Goal: Information Seeking & Learning: Compare options

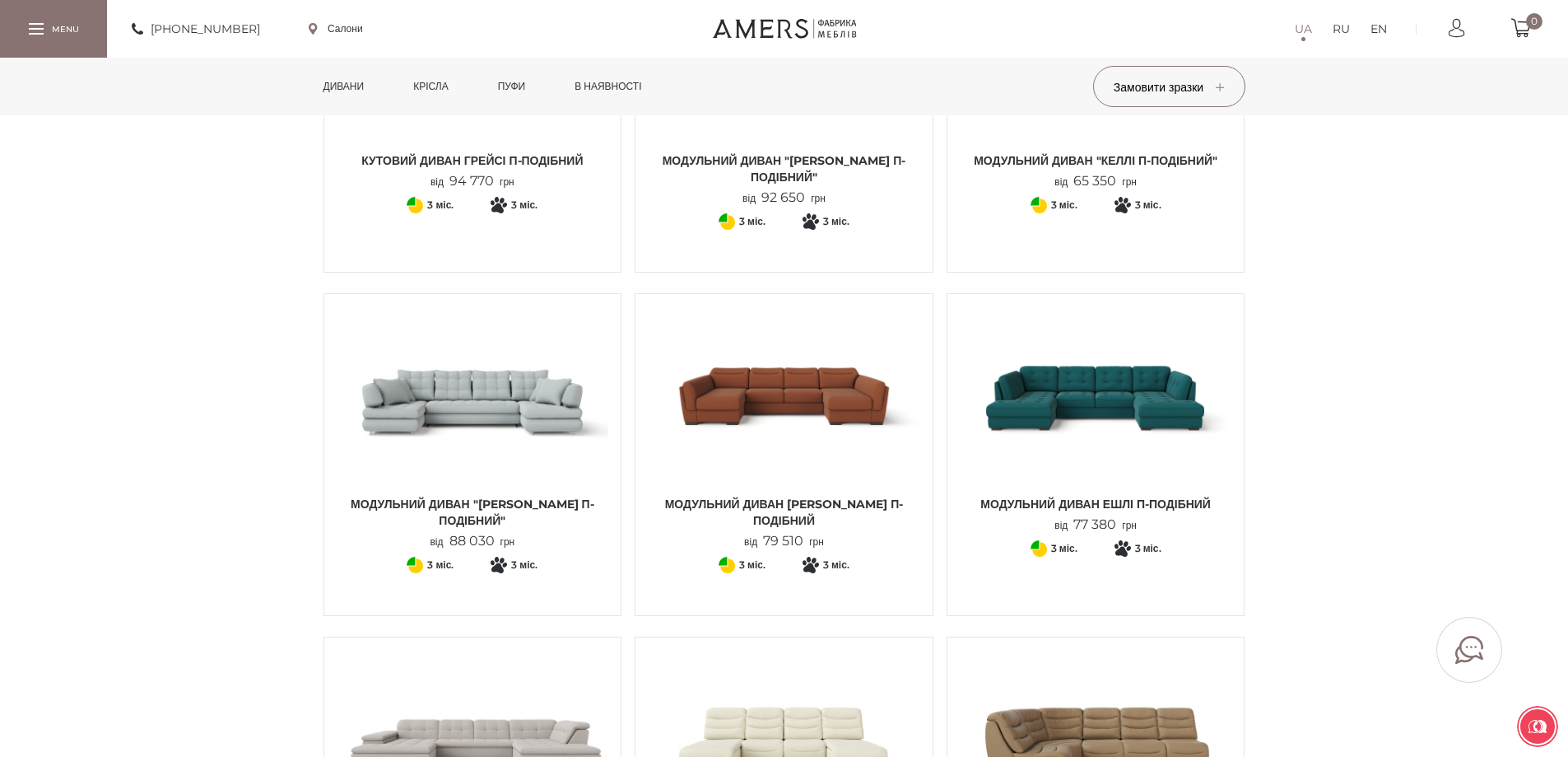
scroll to position [741, 0]
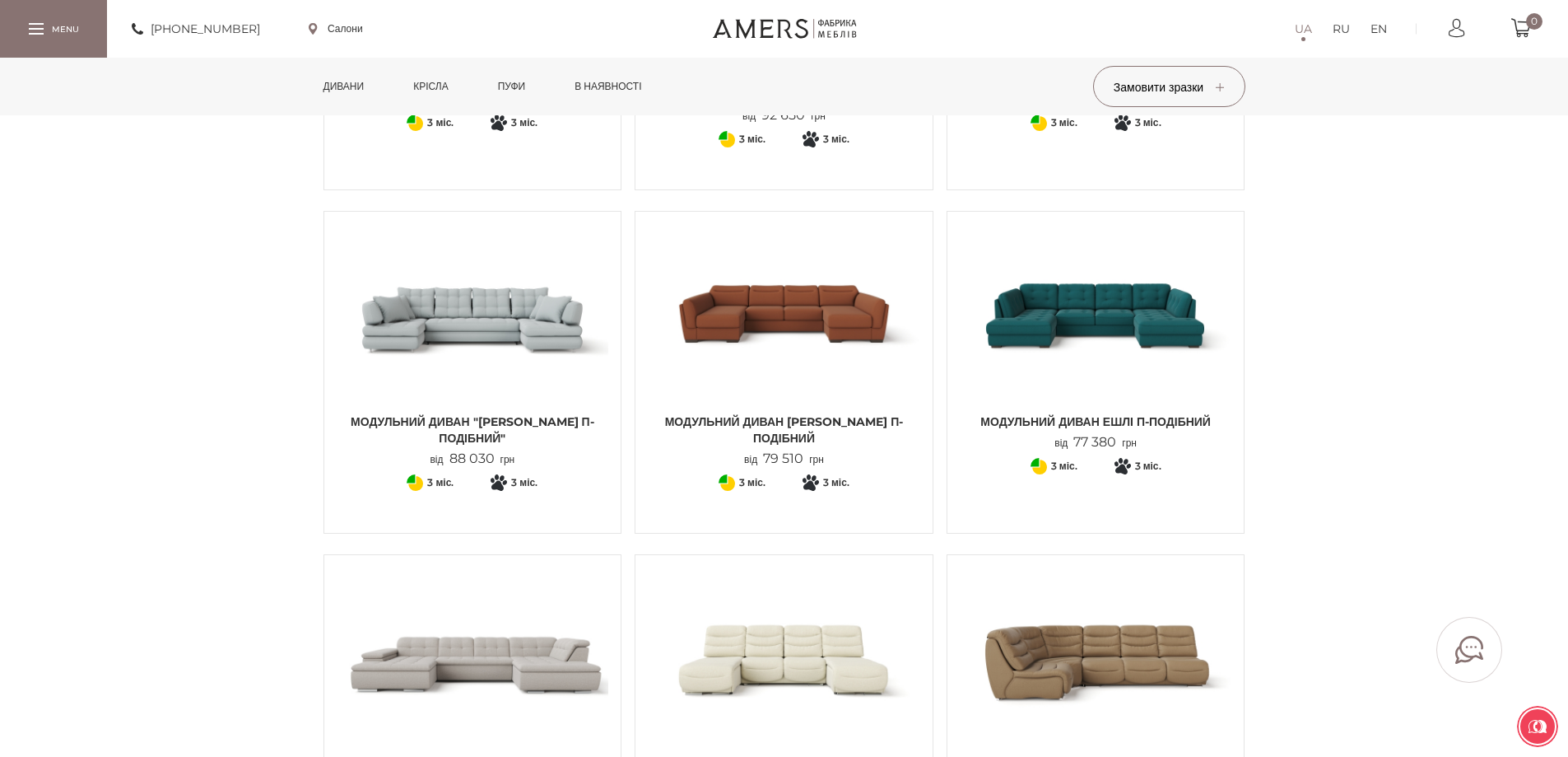
click at [1118, 354] on img at bounding box center [1096, 313] width 272 height 181
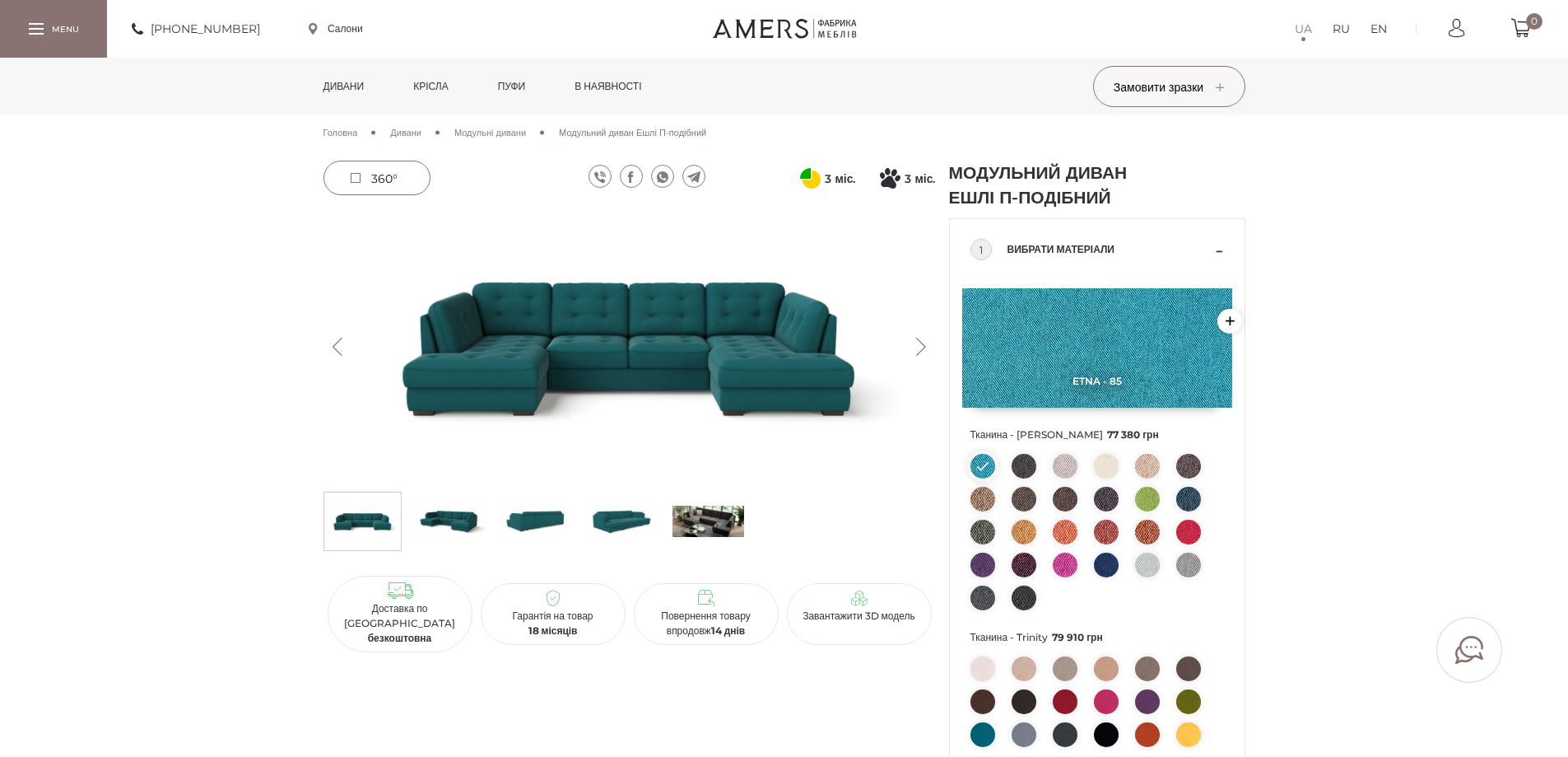
click at [922, 341] on button "Next" at bounding box center [922, 346] width 28 height 18
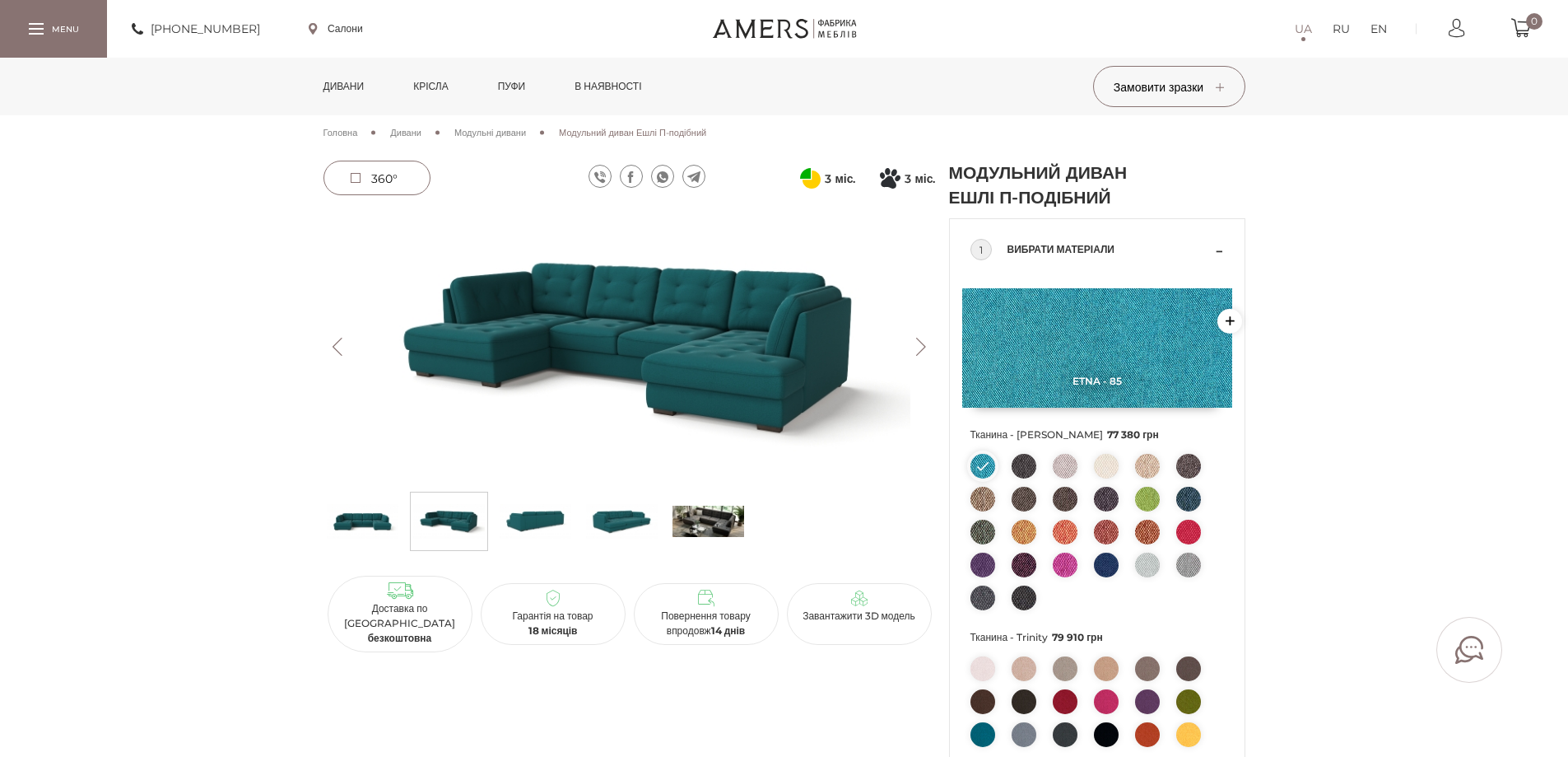
click at [922, 341] on button "Next" at bounding box center [922, 346] width 28 height 18
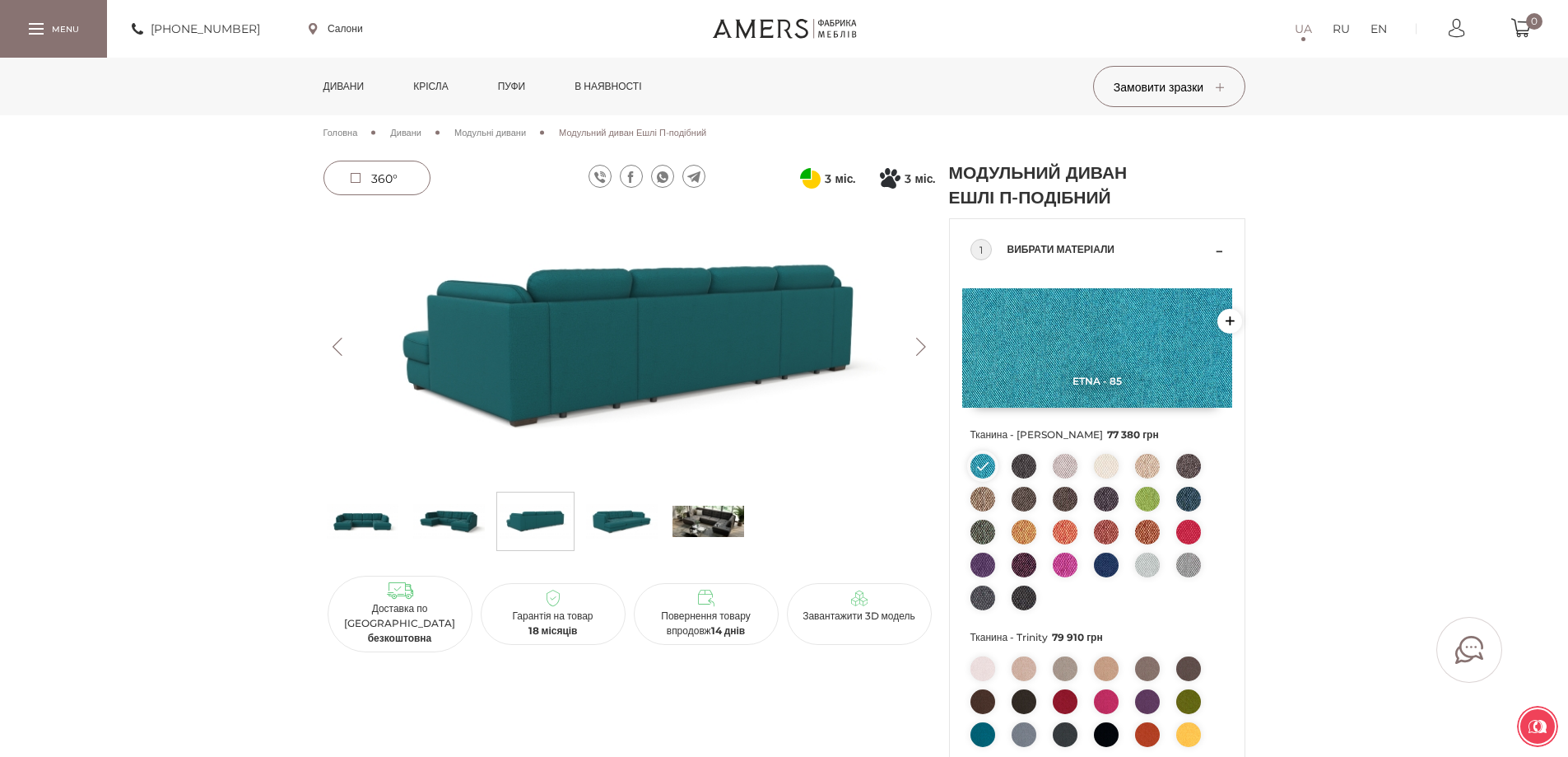
click at [922, 341] on button "Next" at bounding box center [922, 346] width 28 height 18
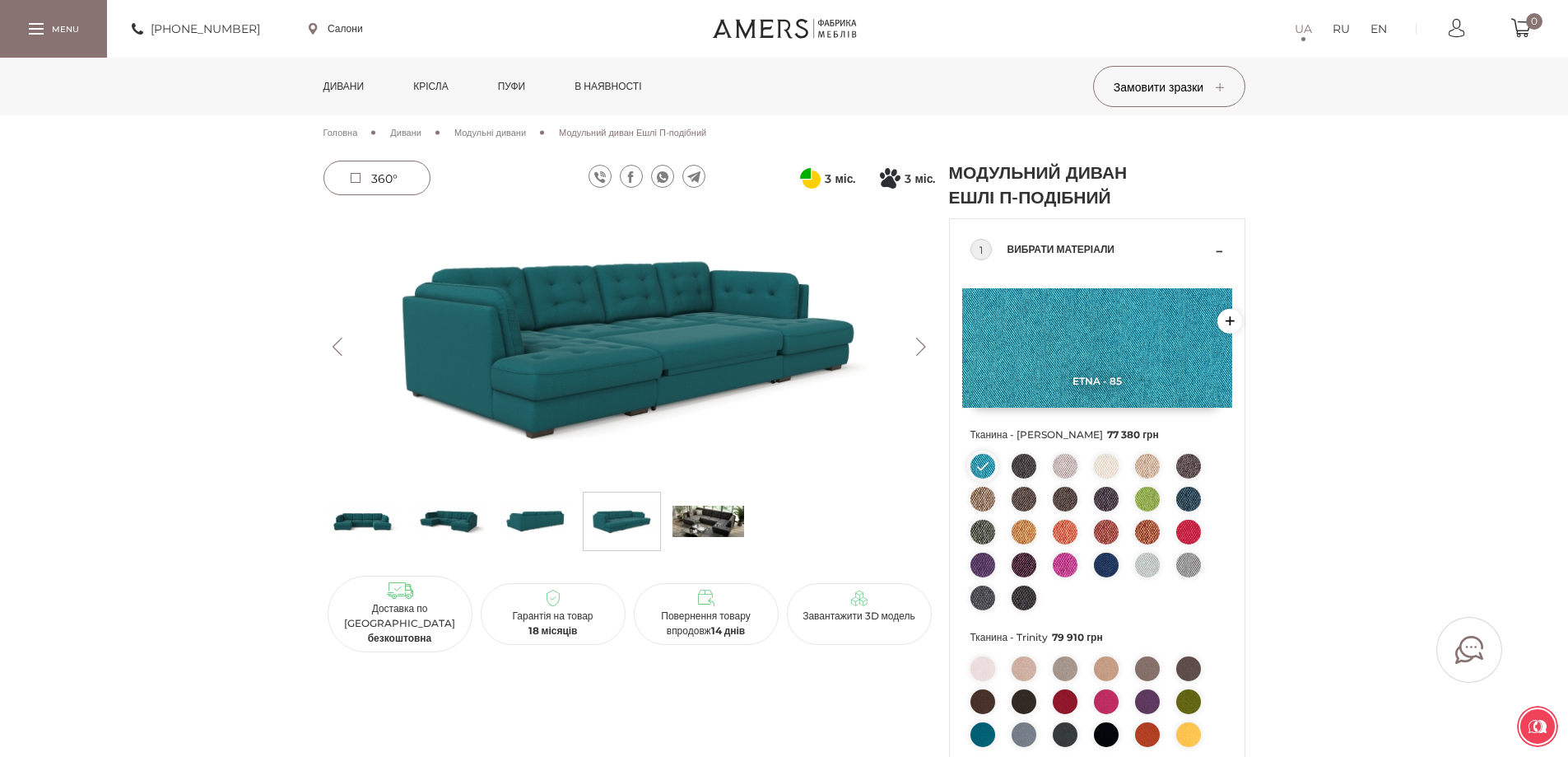
click at [922, 341] on button "Next" at bounding box center [922, 346] width 28 height 18
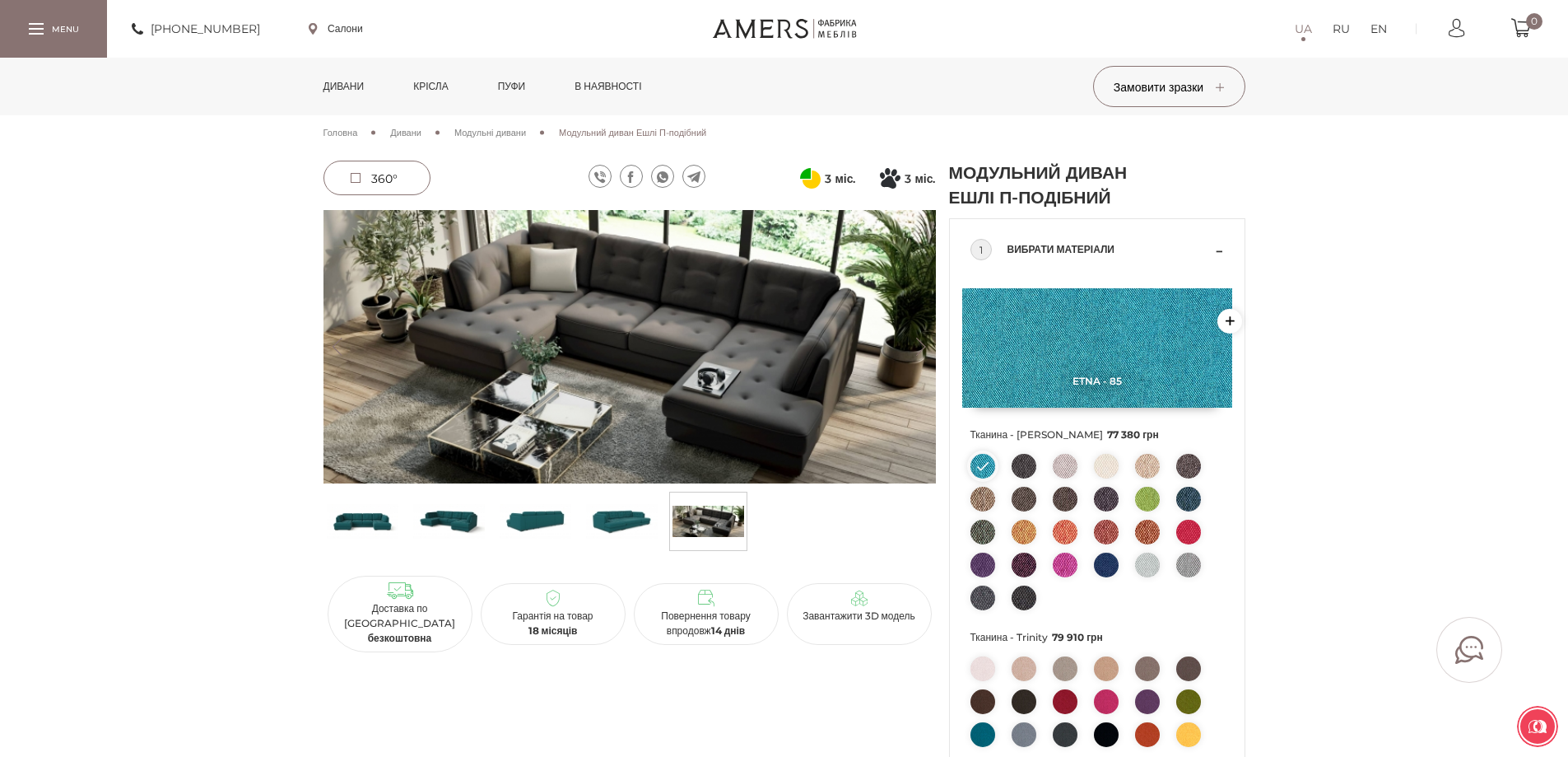
click at [921, 329] on img at bounding box center [630, 346] width 613 height 273
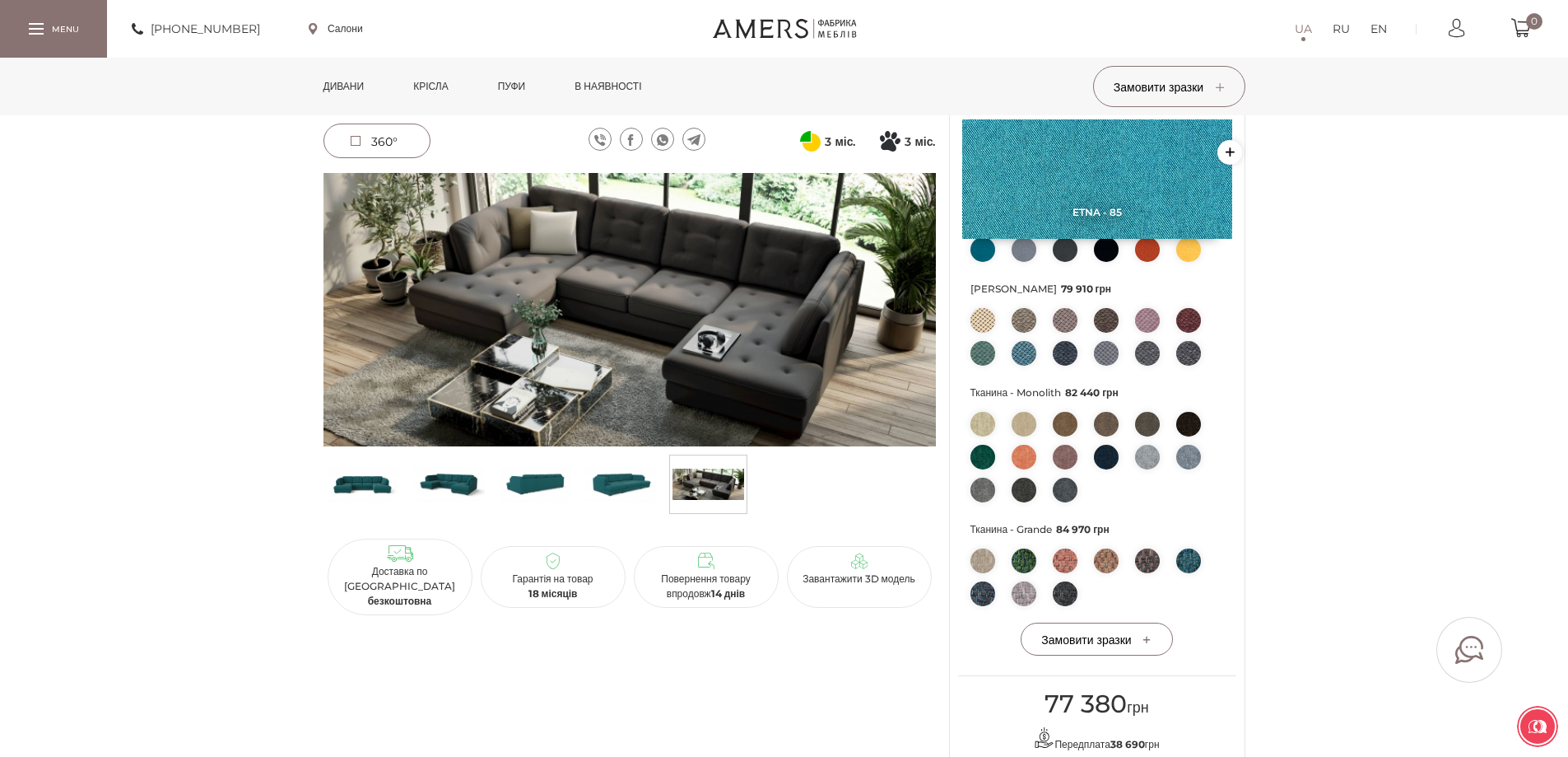
scroll to position [494, 0]
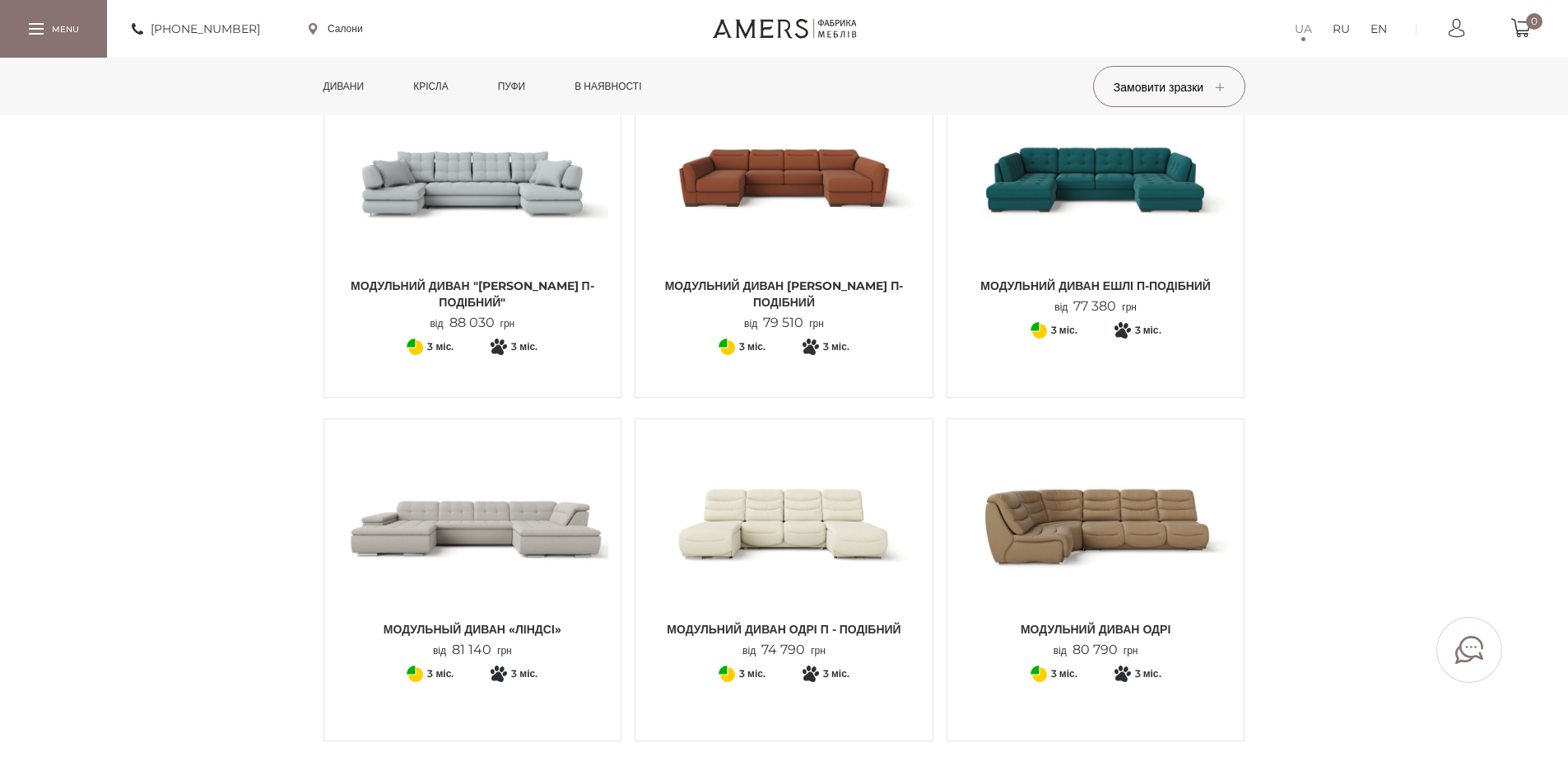
scroll to position [906, 0]
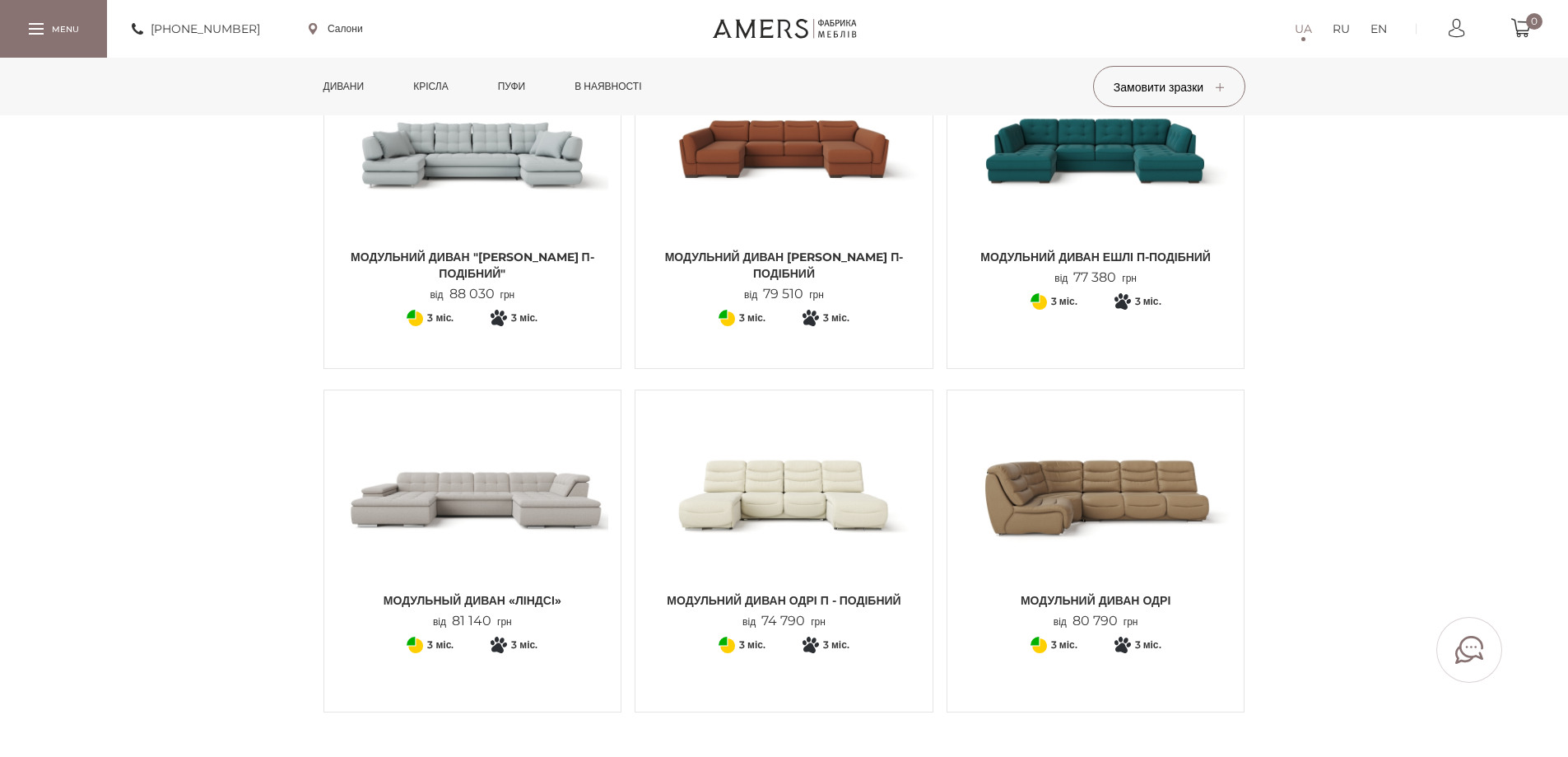
click at [494, 518] on img at bounding box center [473, 492] width 272 height 181
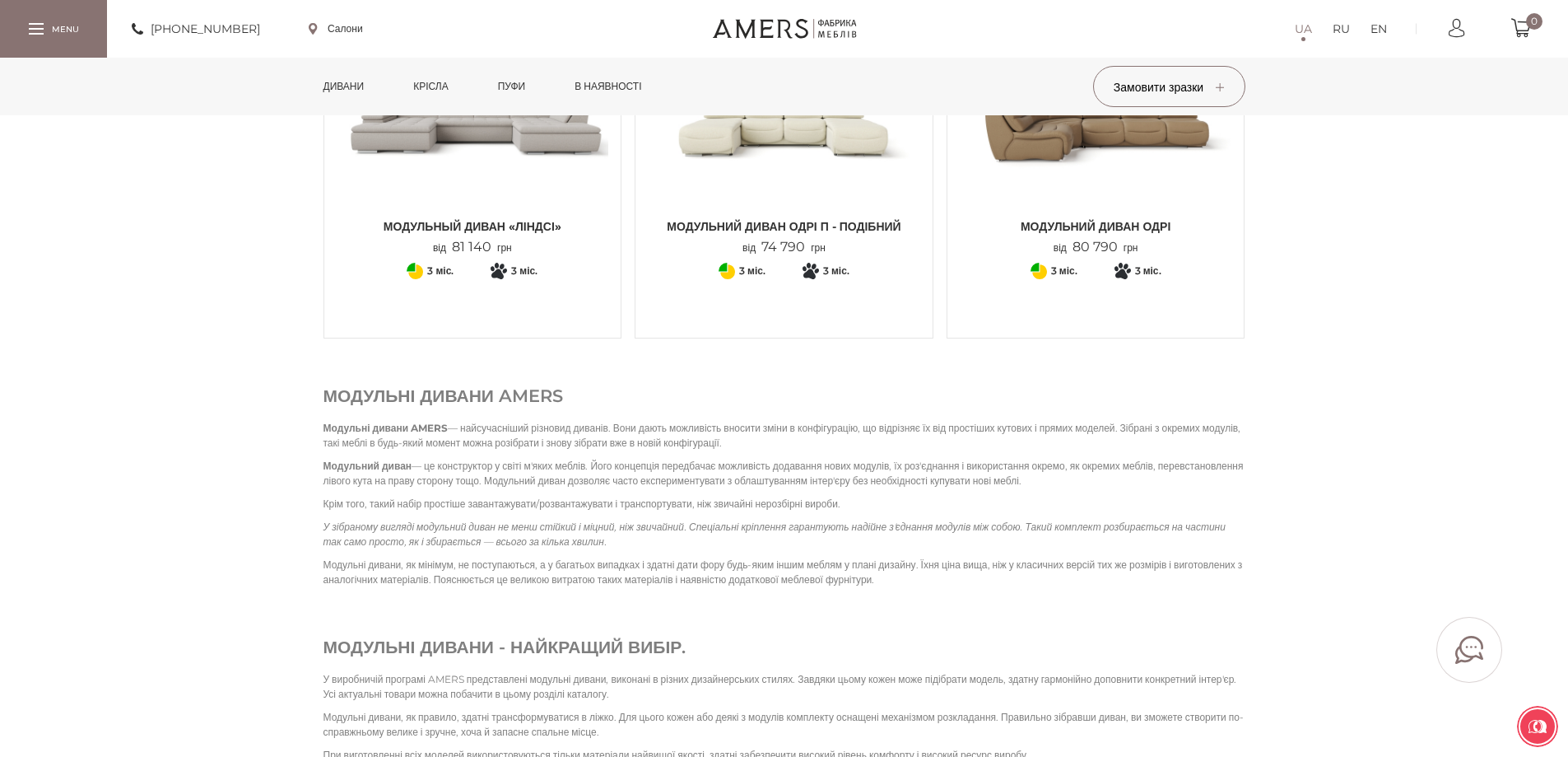
scroll to position [1317, 0]
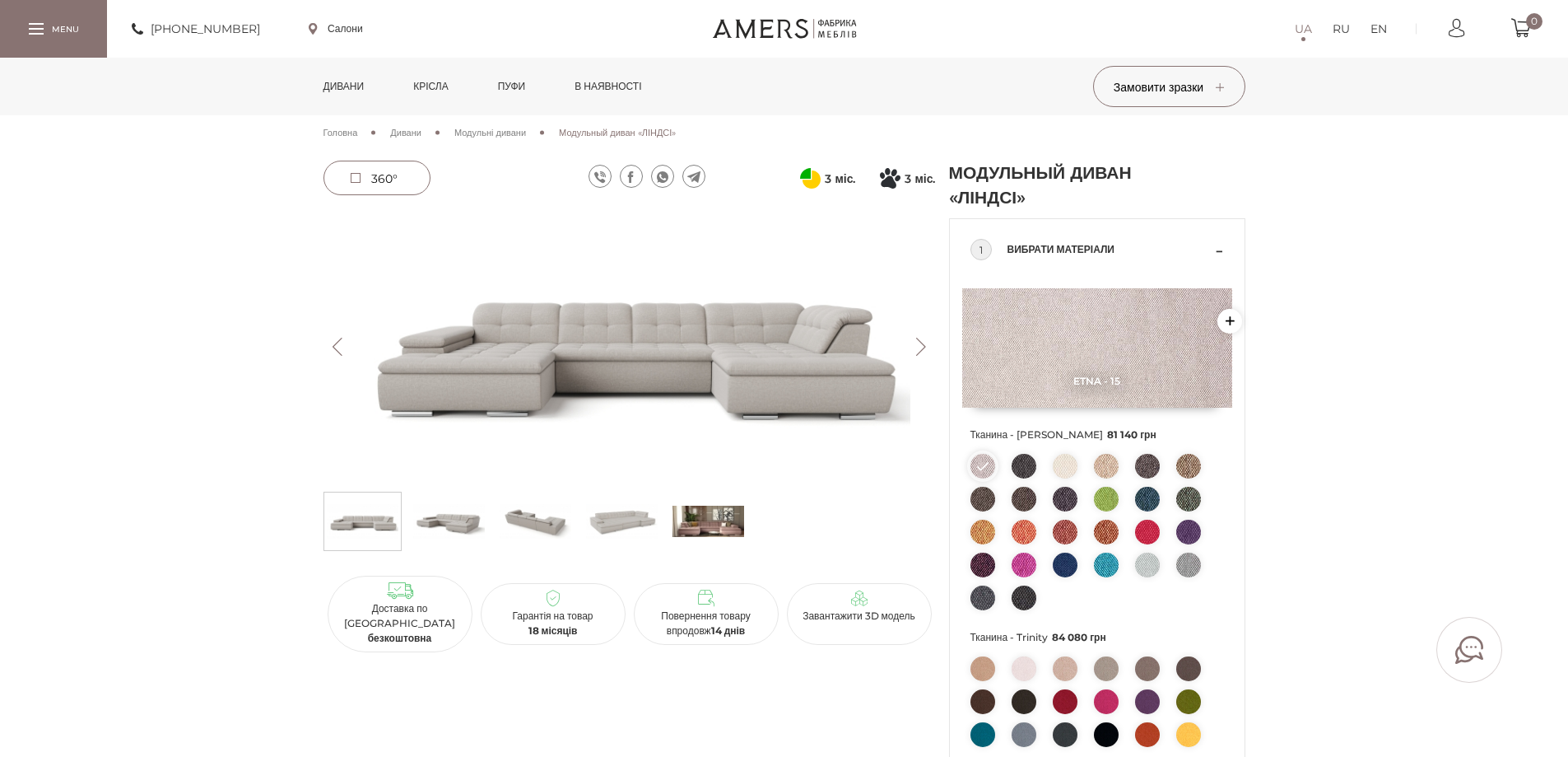
click at [932, 338] on button "Next" at bounding box center [922, 346] width 28 height 18
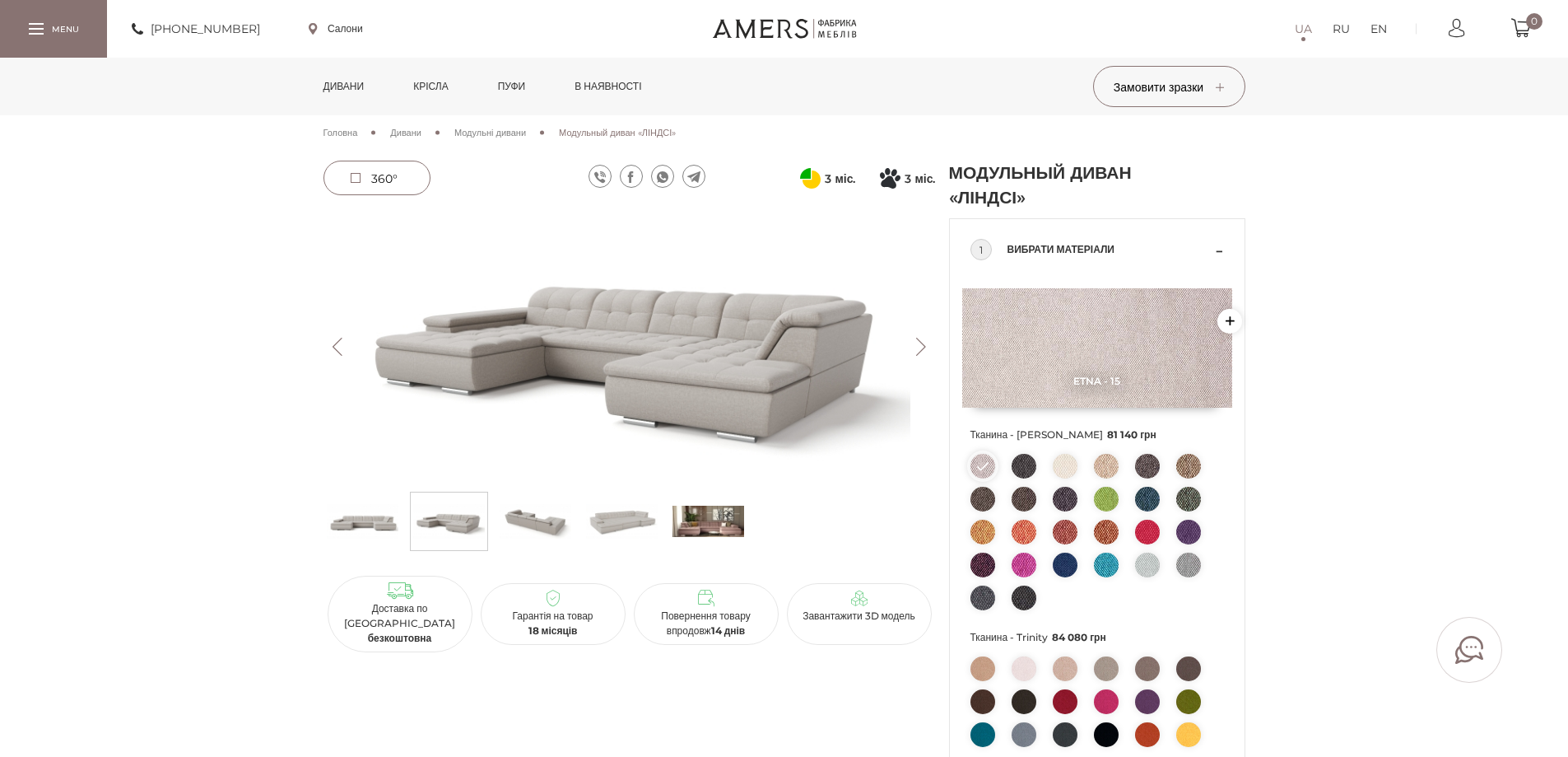
click at [932, 338] on button "Next" at bounding box center [922, 346] width 28 height 18
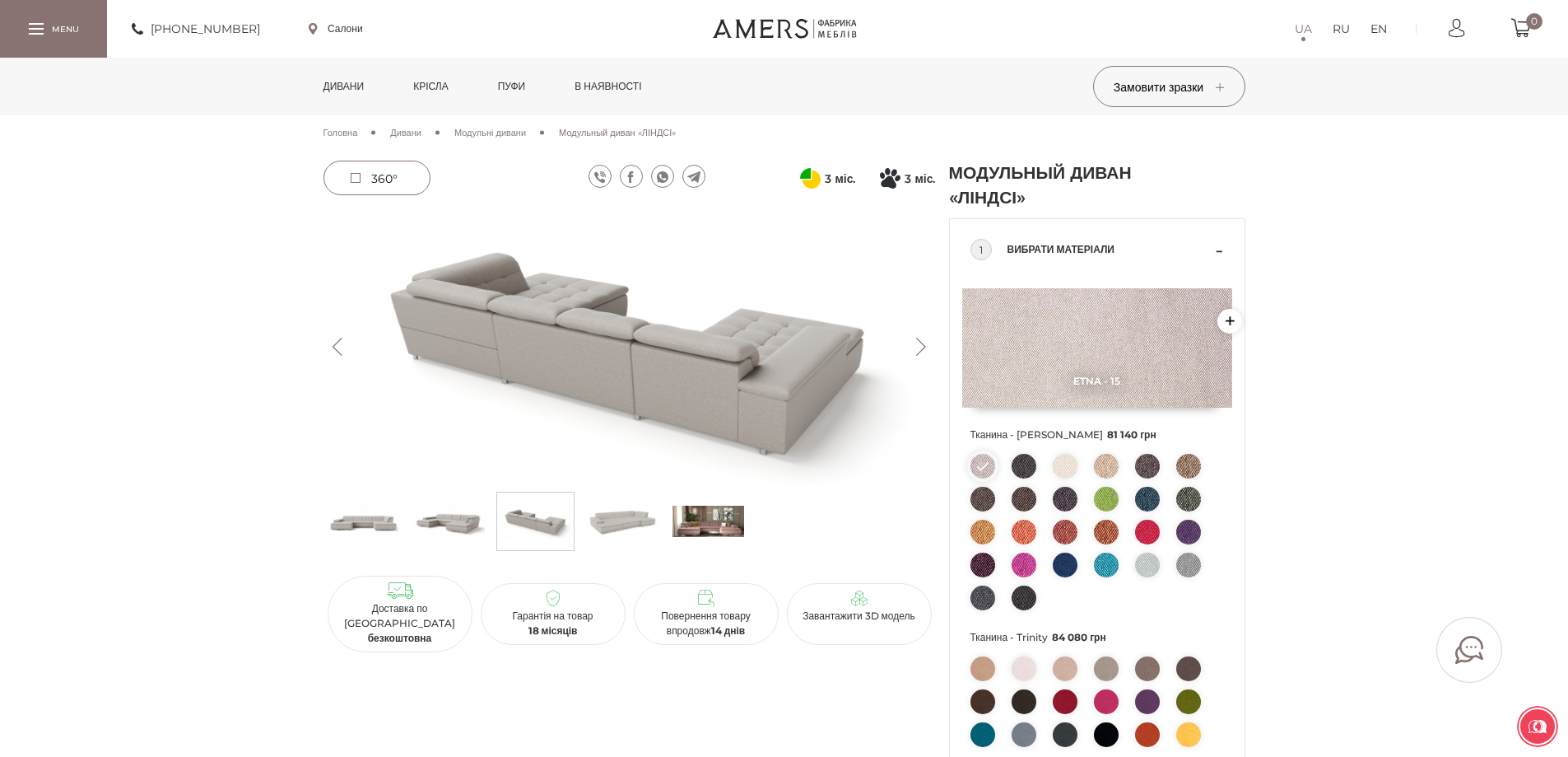
click at [932, 338] on button "Next" at bounding box center [922, 346] width 28 height 18
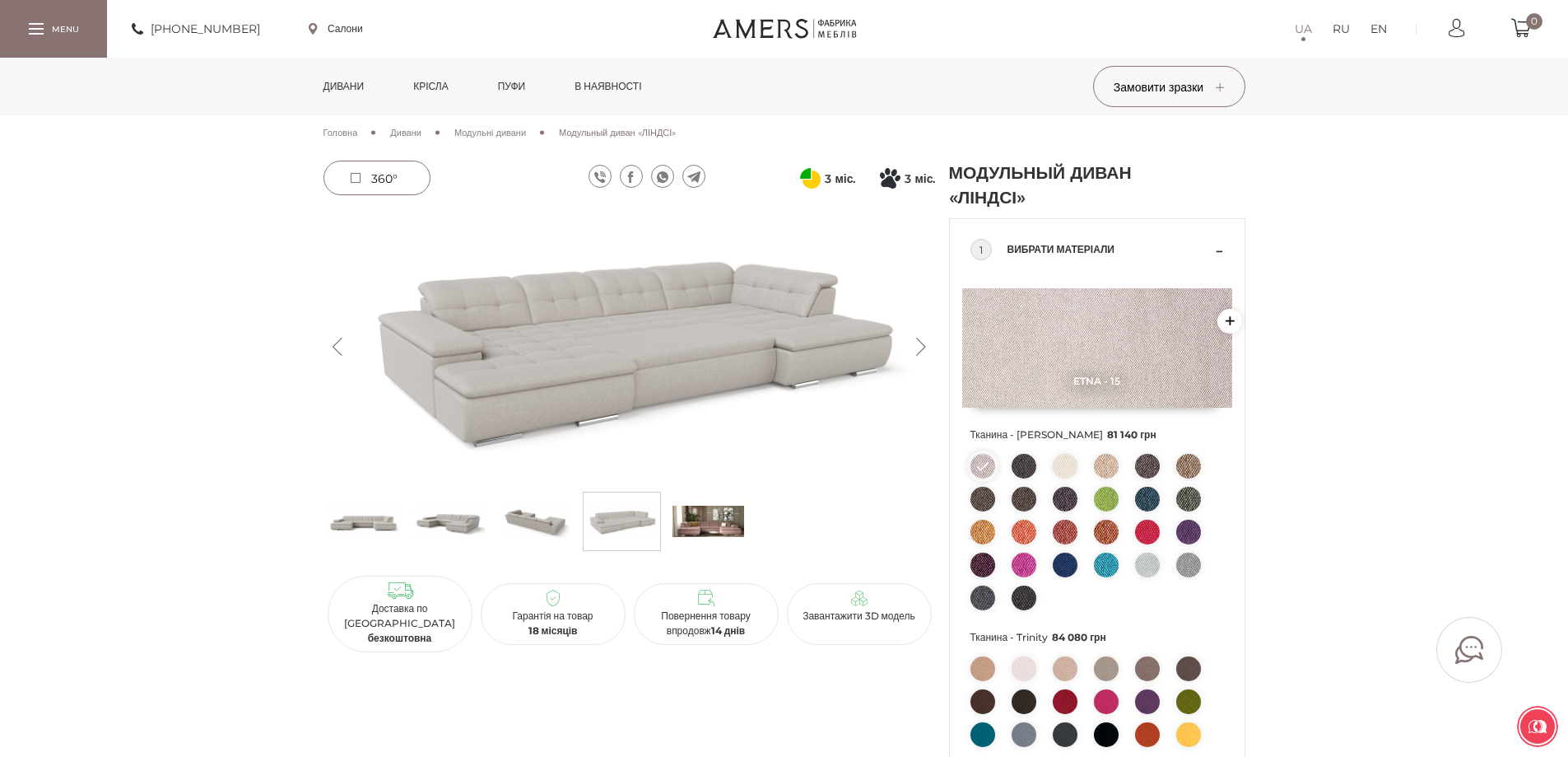
click at [916, 346] on button "Next" at bounding box center [922, 346] width 28 height 18
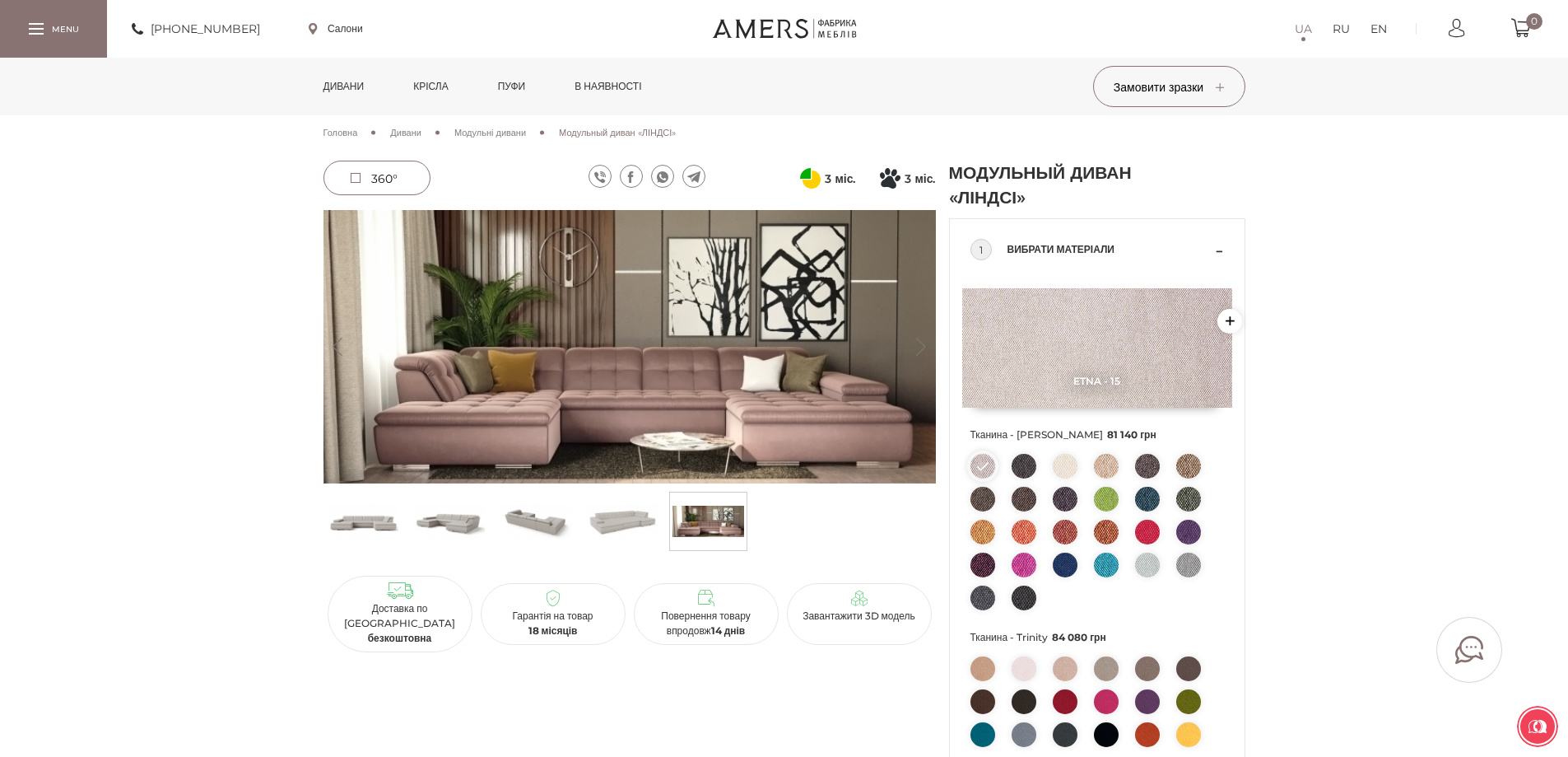
click at [916, 346] on button "Next" at bounding box center [922, 346] width 28 height 18
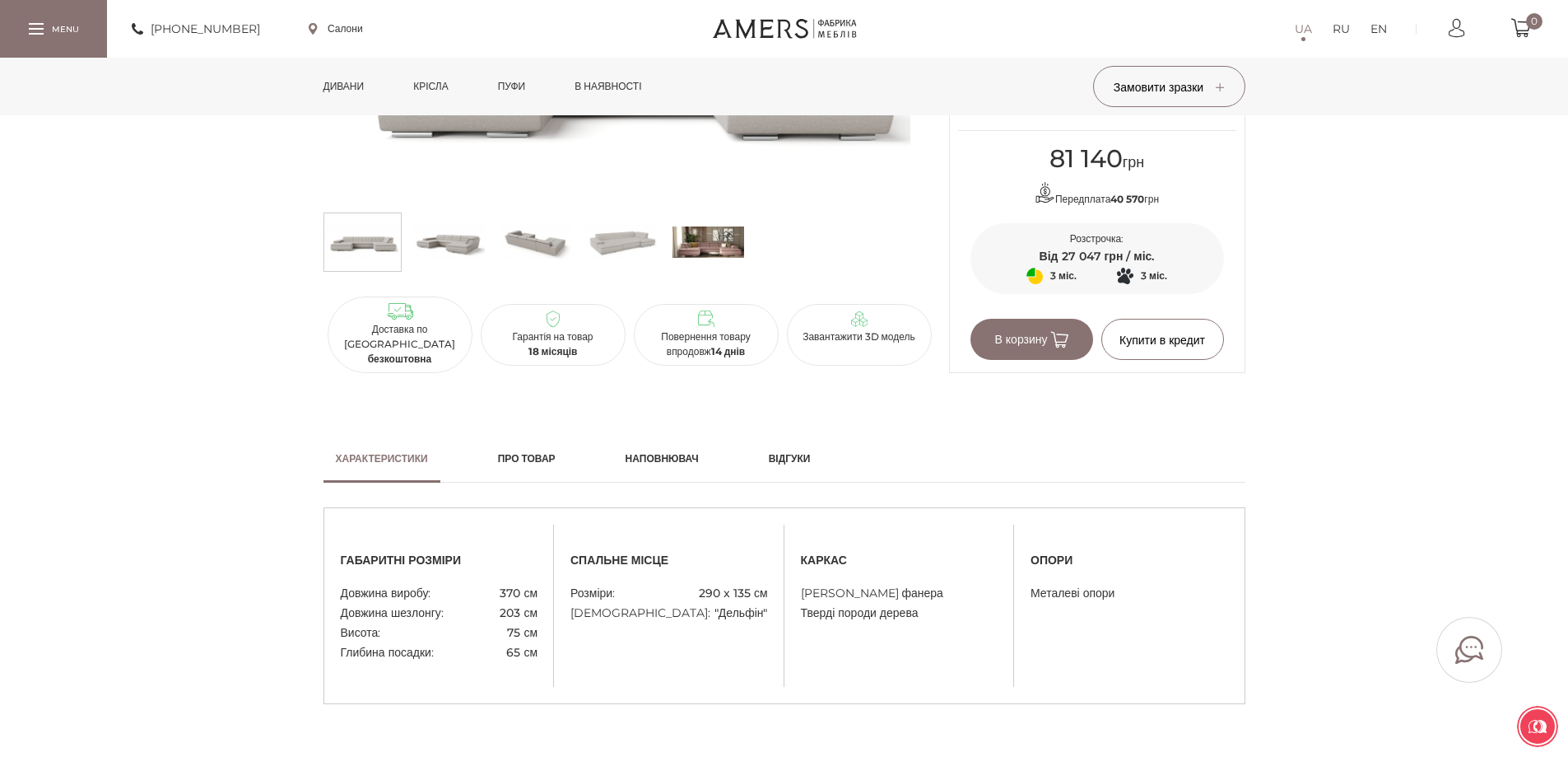
scroll to position [1152, 0]
